Goal: Register for event/course

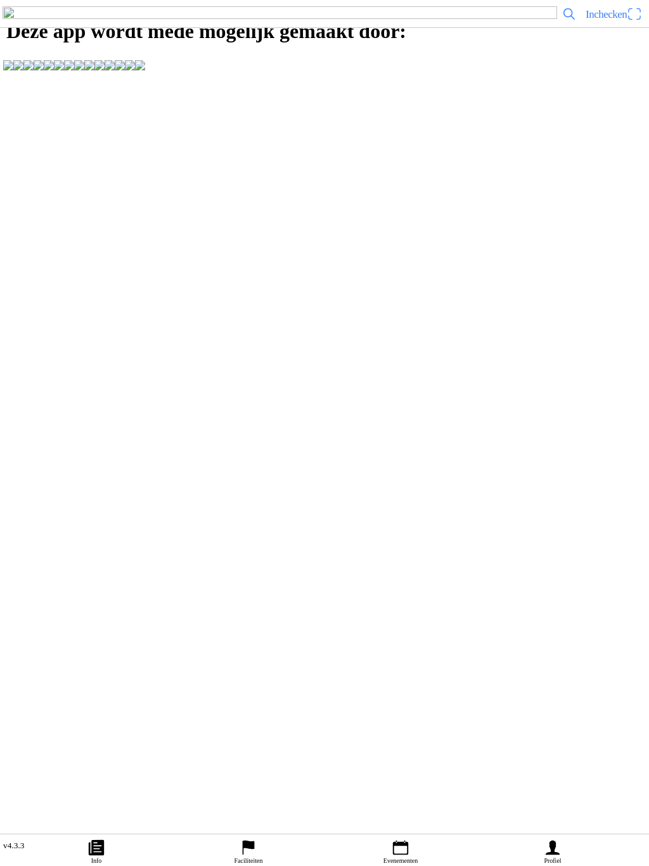
click at [557, 834] on ion-col "v4.3.3" at bounding box center [324, 844] width 649 height 20
click at [545, 838] on icon "person" at bounding box center [552, 847] width 19 height 19
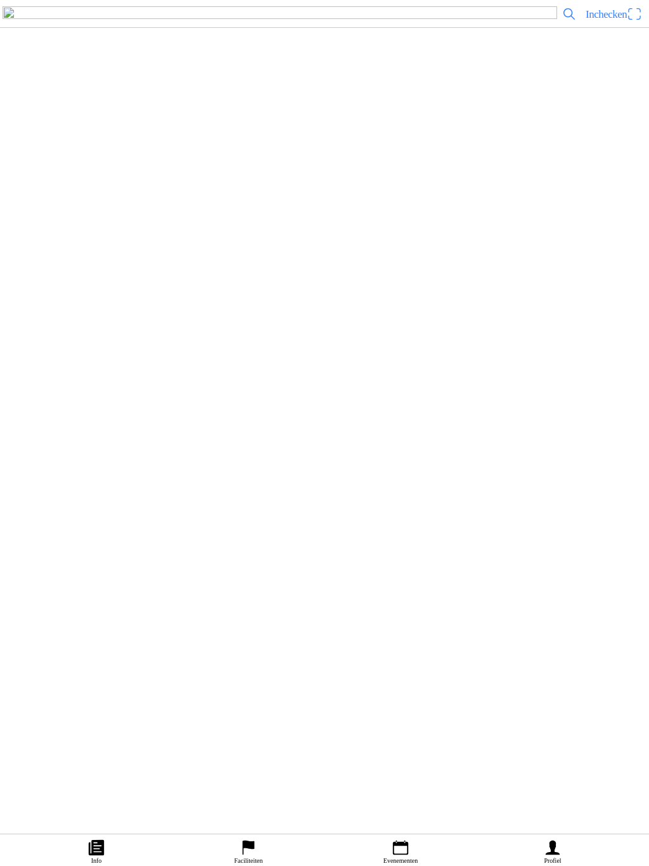
click at [165, 156] on ion-label "Faciliteiten" at bounding box center [318, 149] width 616 height 13
click at [0, 0] on slot "MSV Motordrenthe" at bounding box center [0, 0] width 0 height 0
click at [0, 0] on slot "Evenementen" at bounding box center [0, 0] width 0 height 0
click at [0, 0] on slot "[DATE] 09:00" at bounding box center [0, 0] width 0 height 0
click at [430, 398] on button "Inschrijvingen" at bounding box center [483, 389] width 330 height 15
